Goal: Contribute content

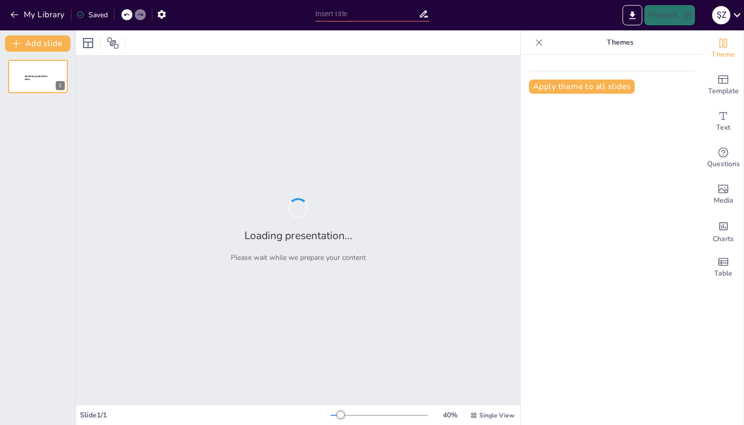
type input "Yurtdışından İlaç Tedarikinde Bütünleşik Yapay Zeka Çözümleri"
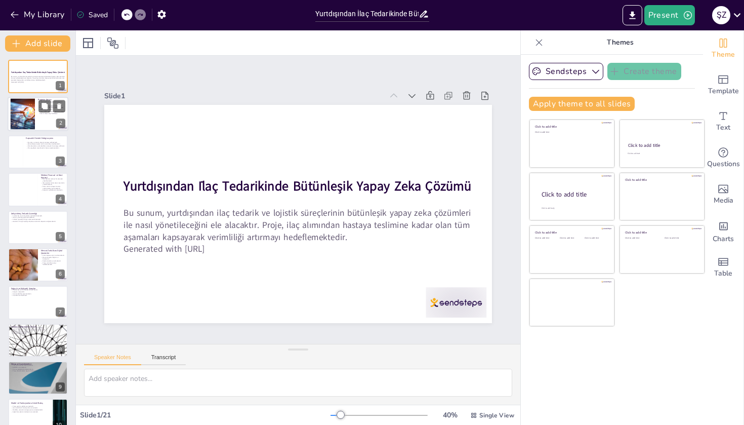
click at [44, 122] on div at bounding box center [38, 114] width 61 height 34
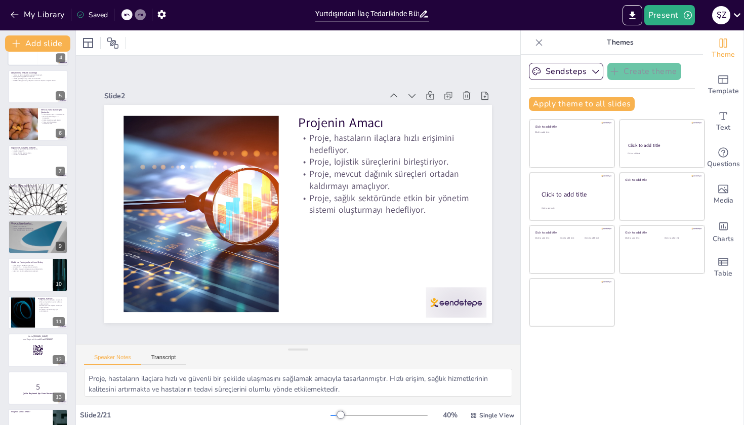
scroll to position [142, 0]
click at [34, 191] on p "İş birliği artırılmaktadır." at bounding box center [38, 191] width 55 height 2
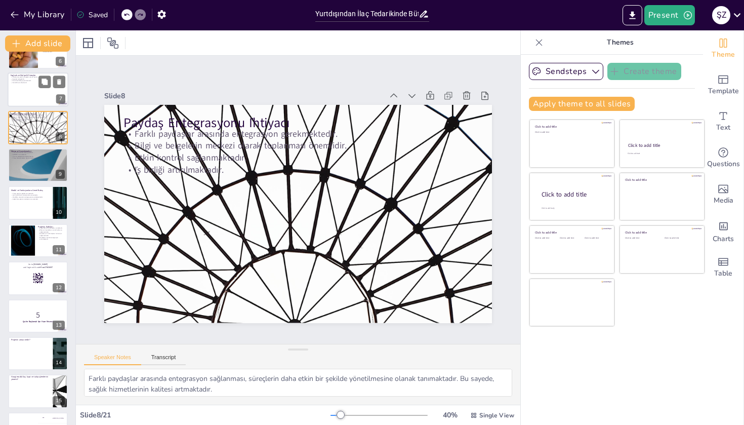
scroll to position [235, 0]
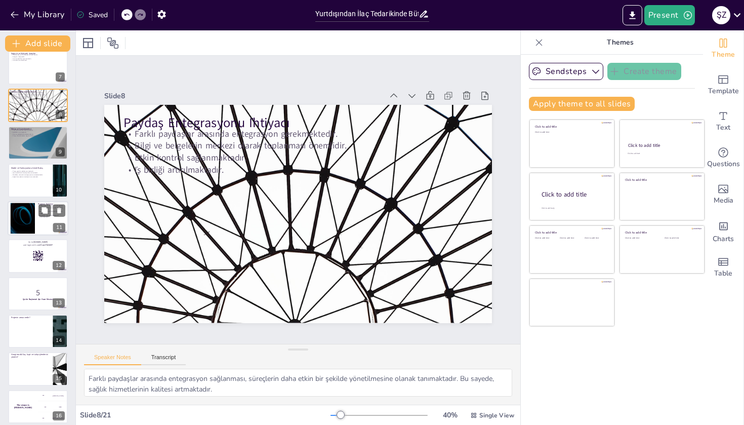
click at [34, 215] on div at bounding box center [22, 217] width 55 height 31
type textarea "Proje, Sosyal Güvenlik Kurumu için önemli avantajlar sunmakta ve sağlık sektörü…"
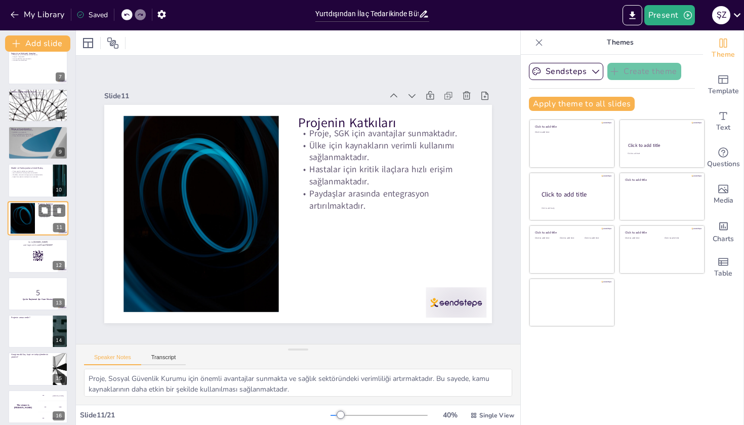
scroll to position [215, 0]
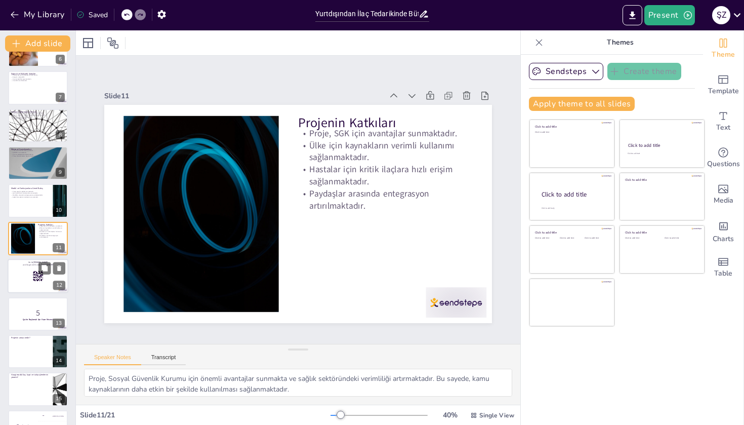
click at [31, 270] on div at bounding box center [38, 276] width 61 height 34
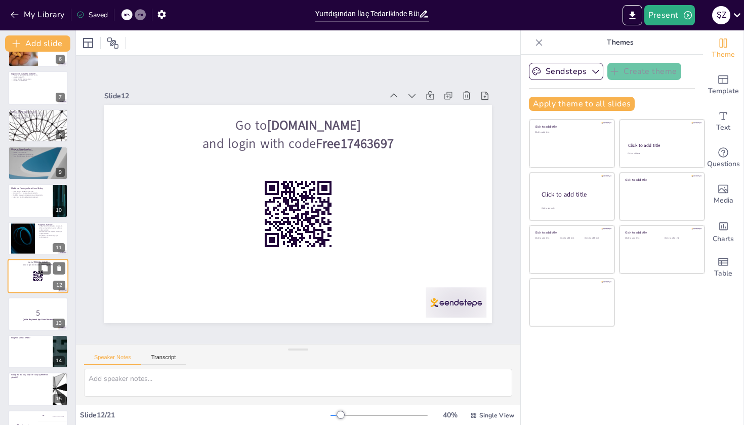
scroll to position [252, 0]
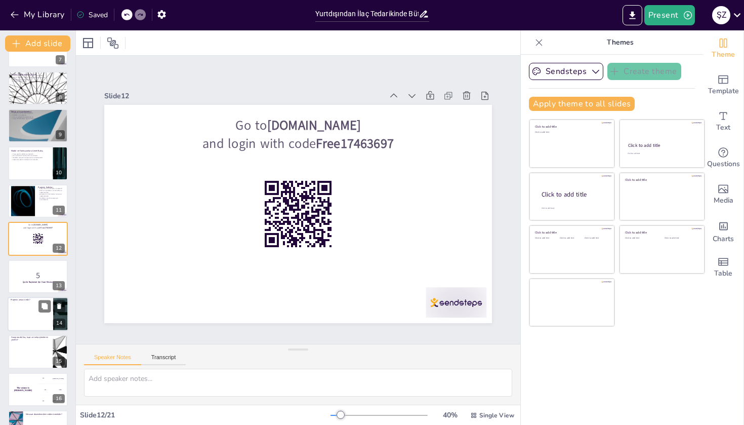
click at [31, 310] on ul at bounding box center [31, 315] width 46 height 28
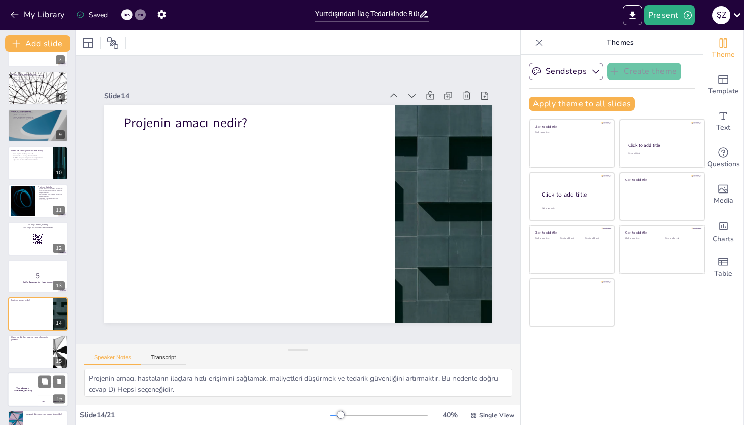
scroll to position [327, 0]
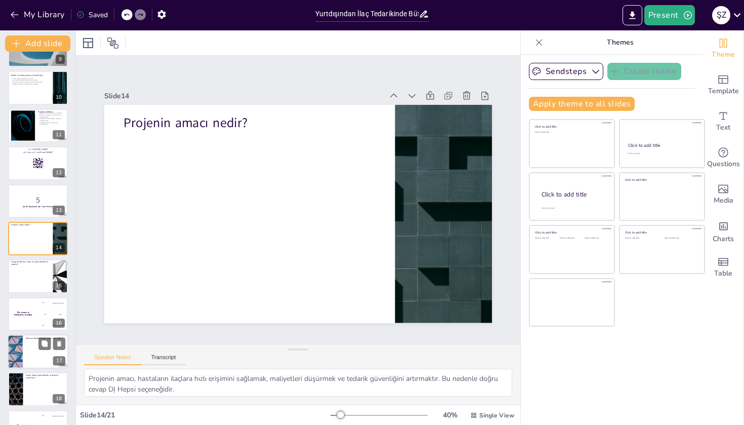
click at [36, 347] on ul at bounding box center [46, 354] width 46 height 26
type textarea "Mevzuat düzenlemeleri, sağlık sektöründe şeffaflık sağlamakta ve süreçlerin dah…"
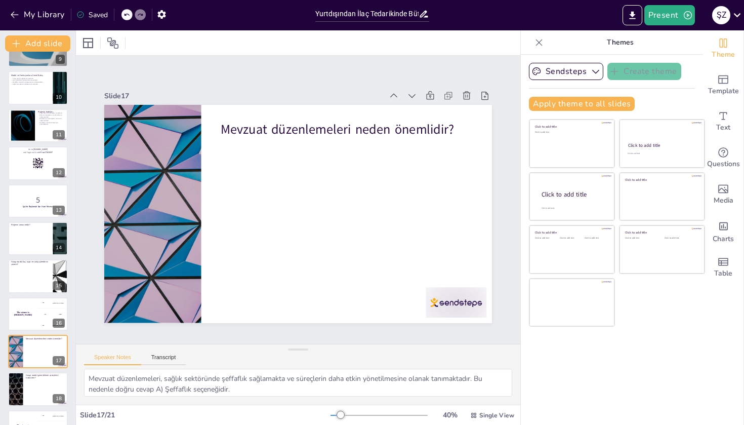
scroll to position [430, 0]
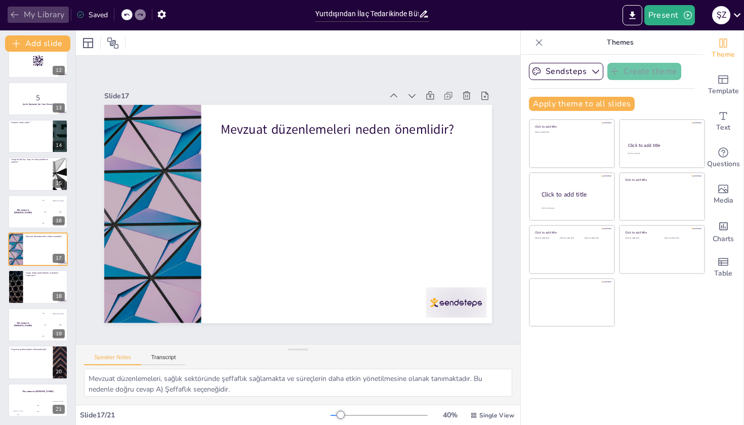
click at [13, 13] on icon "button" at bounding box center [15, 15] width 8 height 7
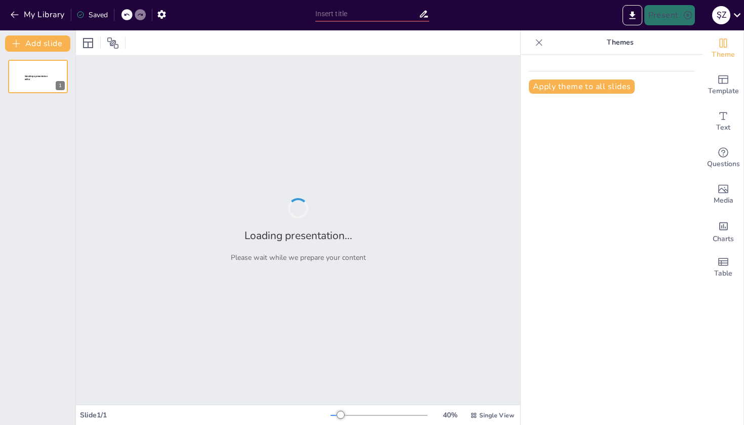
type input "Imported Yurtdisindan_Ilac_Tedarik_Sunumu.pptx"
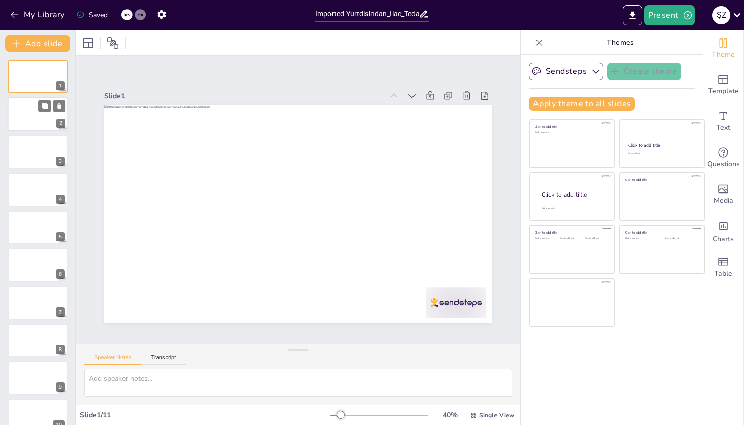
click at [34, 115] on div at bounding box center [38, 114] width 61 height 34
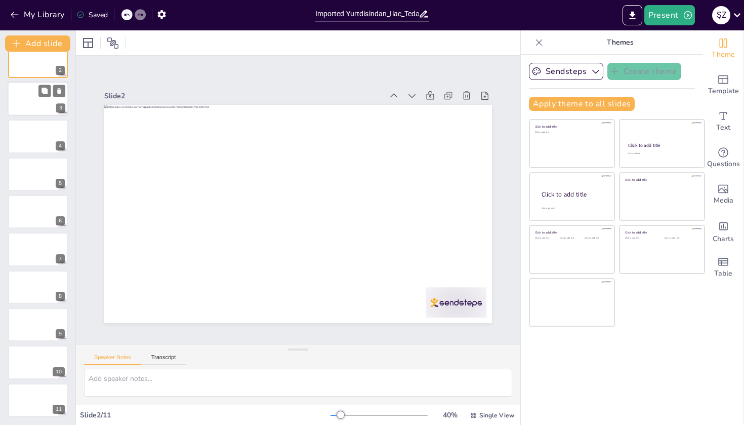
scroll to position [53, 0]
click at [36, 246] on div at bounding box center [38, 249] width 61 height 34
click at [44, 327] on div at bounding box center [38, 324] width 61 height 34
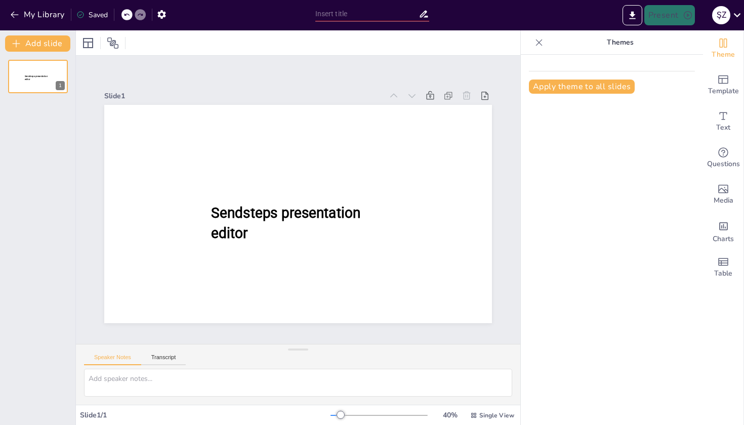
type input "New Sendsteps"
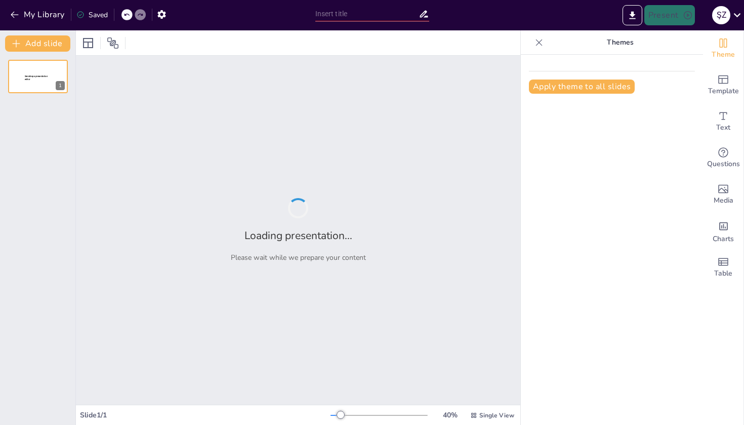
type input "Yurtdışından İlaç Tedarikinde Bütünleşik Yapay Zeka Çözümleri"
type input "Yurt Dışından İlaç Tedarikinde Dijital Dönüşüm: Entegre Lojistik Yönetim Sistemi"
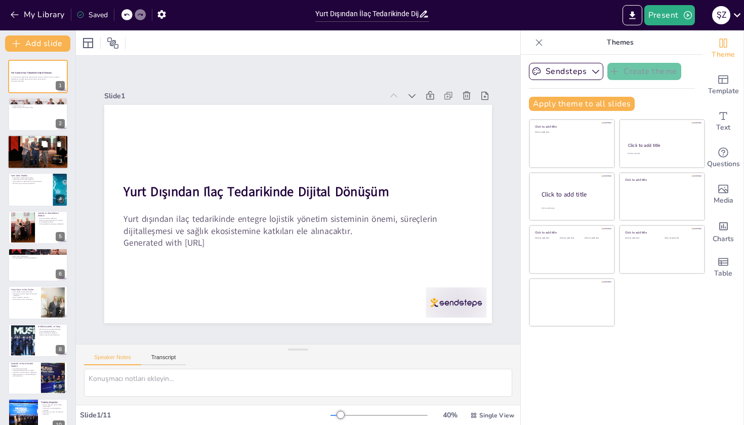
click at [48, 149] on button at bounding box center [44, 144] width 12 height 12
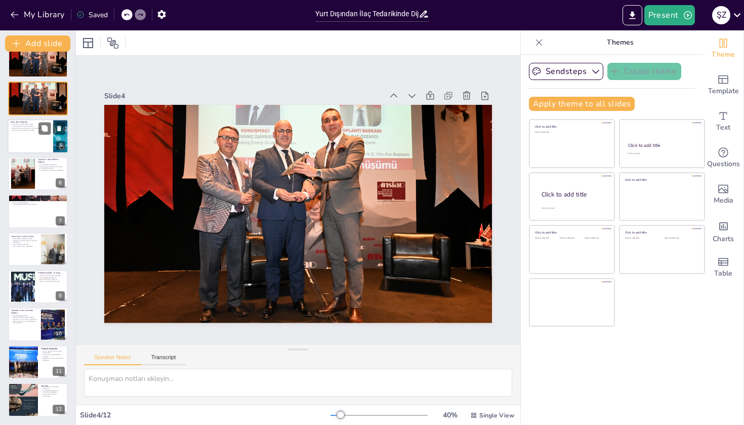
scroll to position [91, 0]
click at [46, 177] on div at bounding box center [38, 173] width 61 height 34
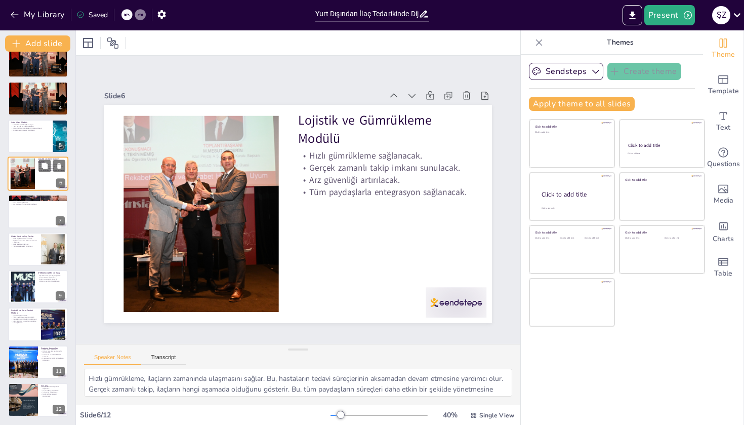
scroll to position [26, 0]
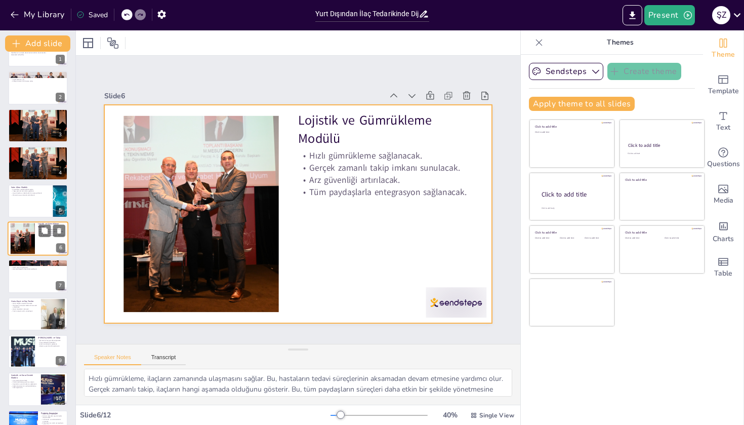
click at [36, 227] on div at bounding box center [38, 238] width 61 height 34
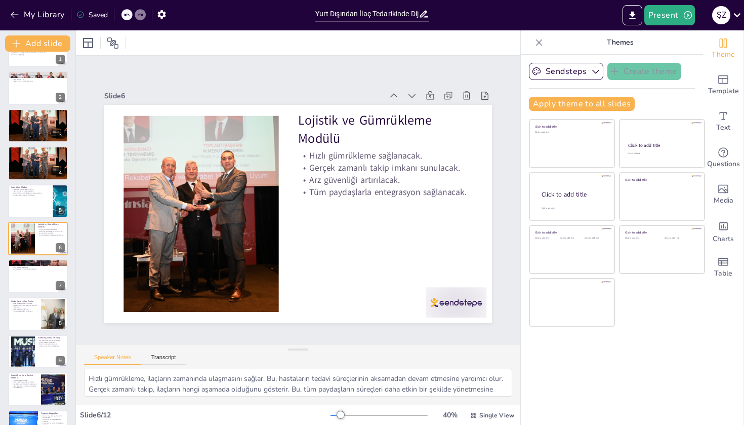
click at [38, 294] on div "Yurt Dışından İlaç Tedarikinde Dijital Dönüşüm Yurt dışından ilaç tedarikinde e…" at bounding box center [37, 257] width 75 height 448
click at [42, 340] on button at bounding box center [44, 343] width 12 height 12
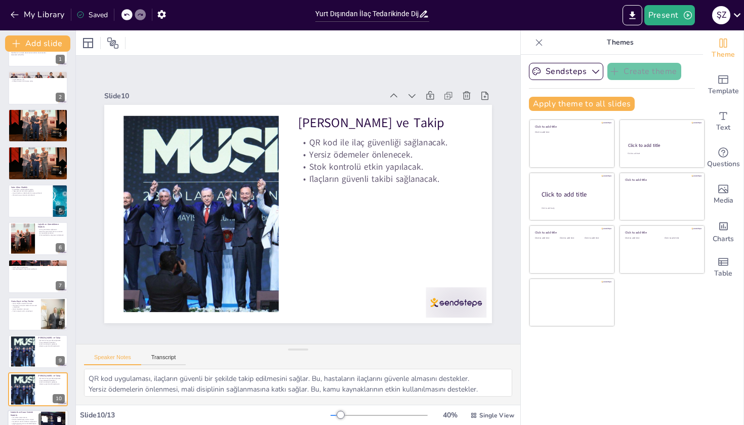
scroll to position [129, 0]
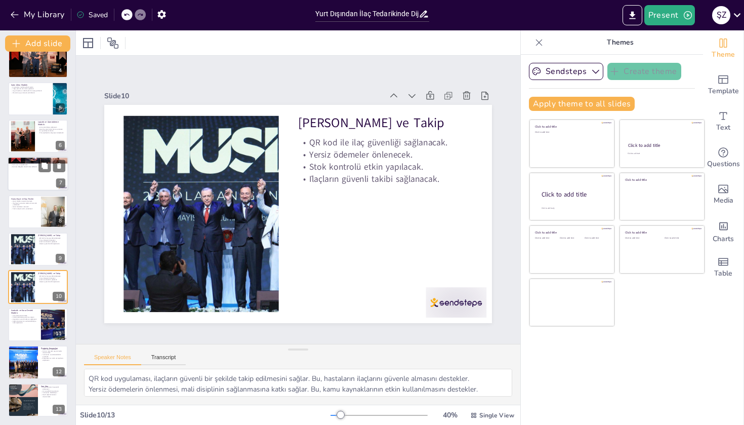
click at [42, 184] on div at bounding box center [38, 174] width 61 height 34
type textarea "Fazla ödemelerin önlenmesi, kamu kaynaklarının etkin kullanılmasını sağlar. Bu,…"
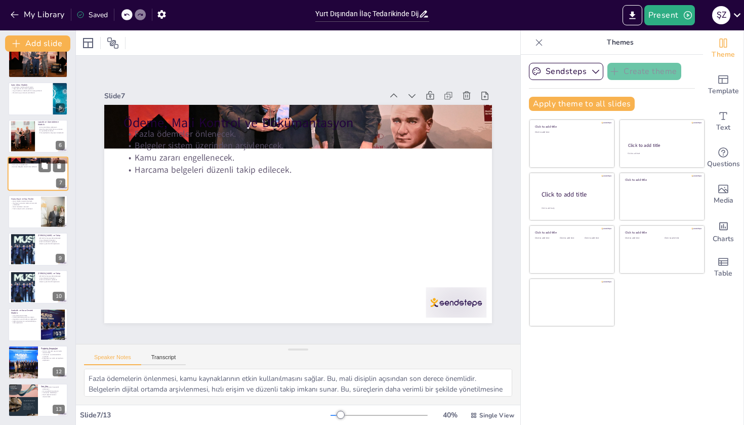
scroll to position [64, 0]
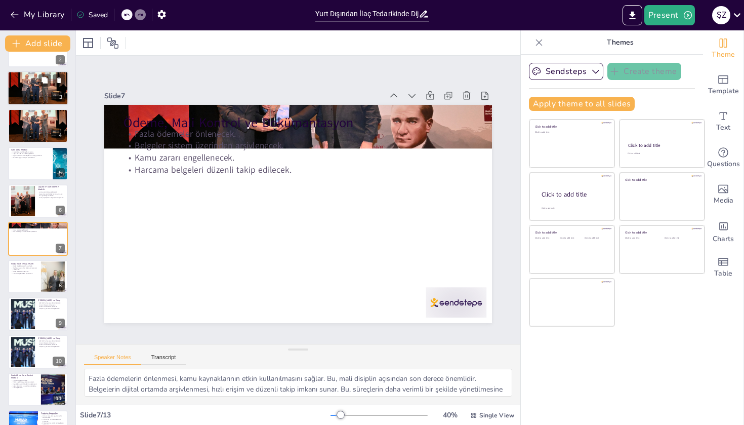
click at [40, 90] on div at bounding box center [38, 88] width 61 height 40
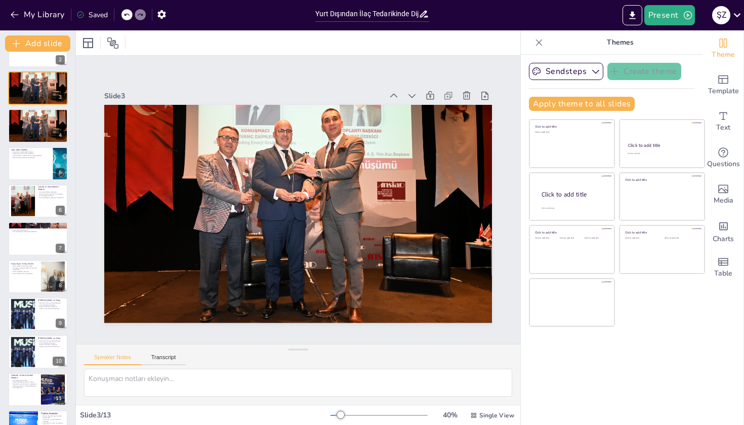
scroll to position [0, 0]
